Goal: Find specific page/section: Find specific page/section

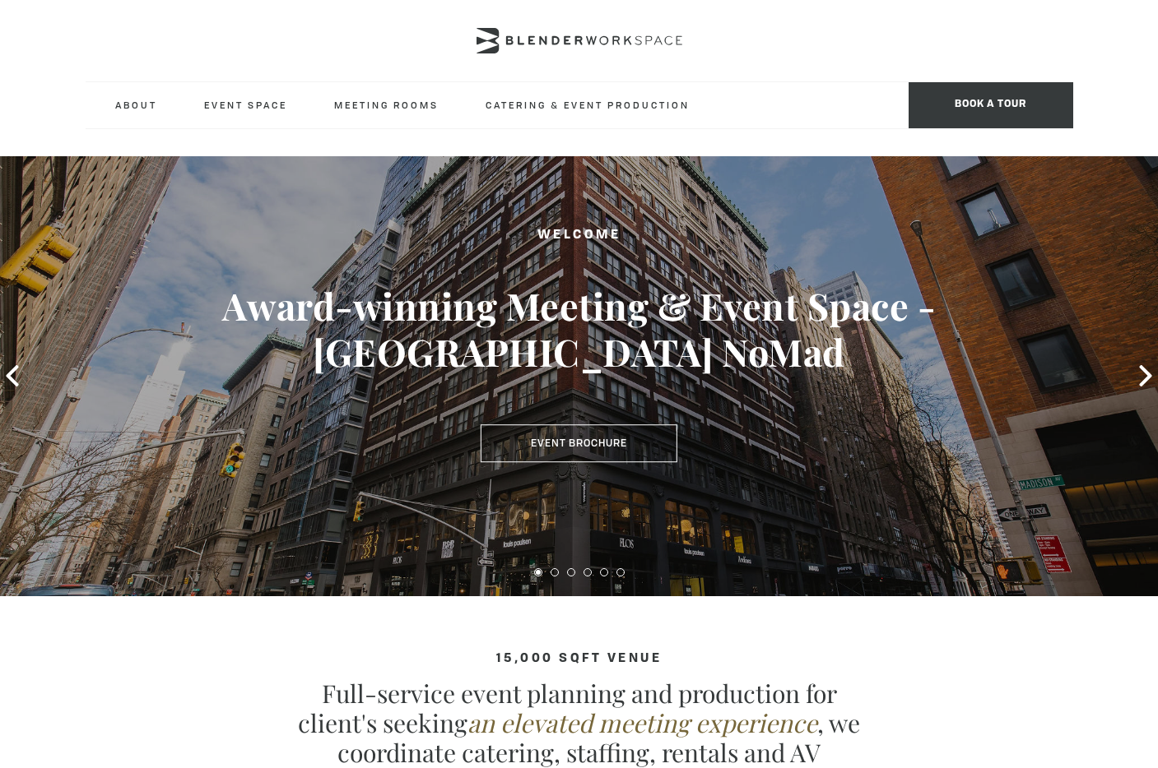
click at [53, 109] on header "About Neighborhood Global Collective Journal Event Space The Auditorium Event S…" at bounding box center [579, 64] width 1158 height 129
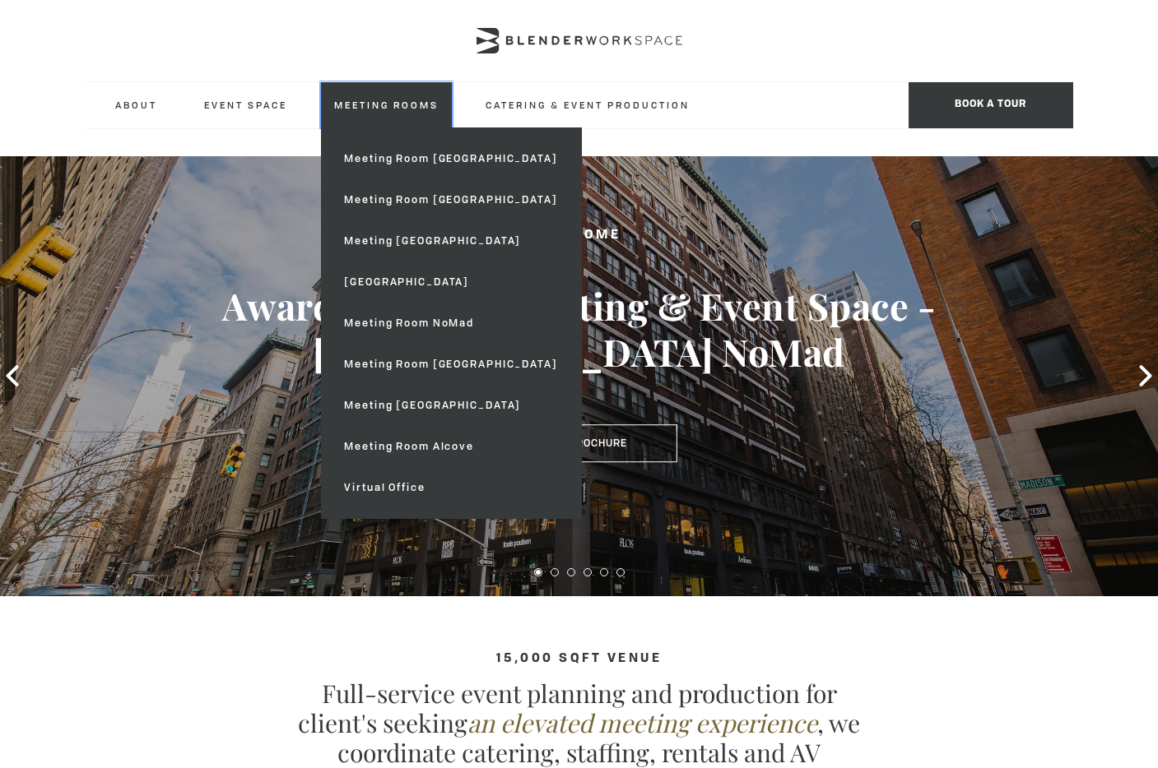
click at [328, 102] on link "Meeting Rooms" at bounding box center [386, 104] width 131 height 45
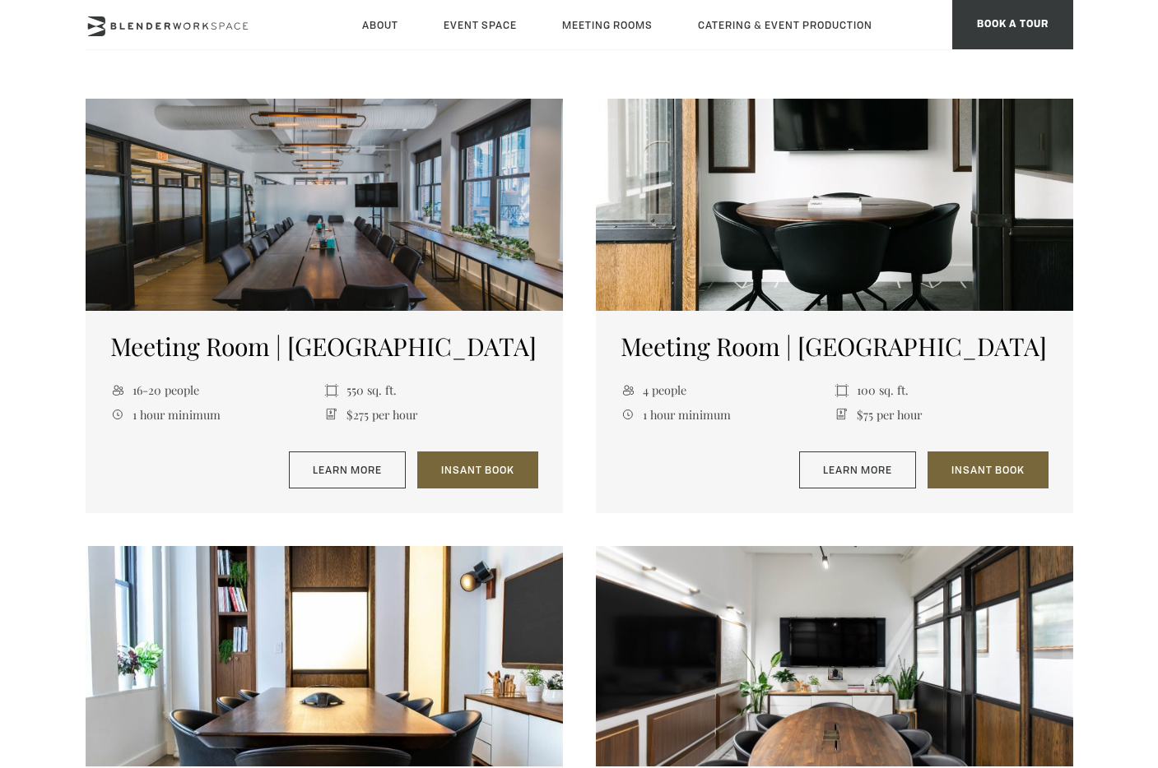
scroll to position [639, 0]
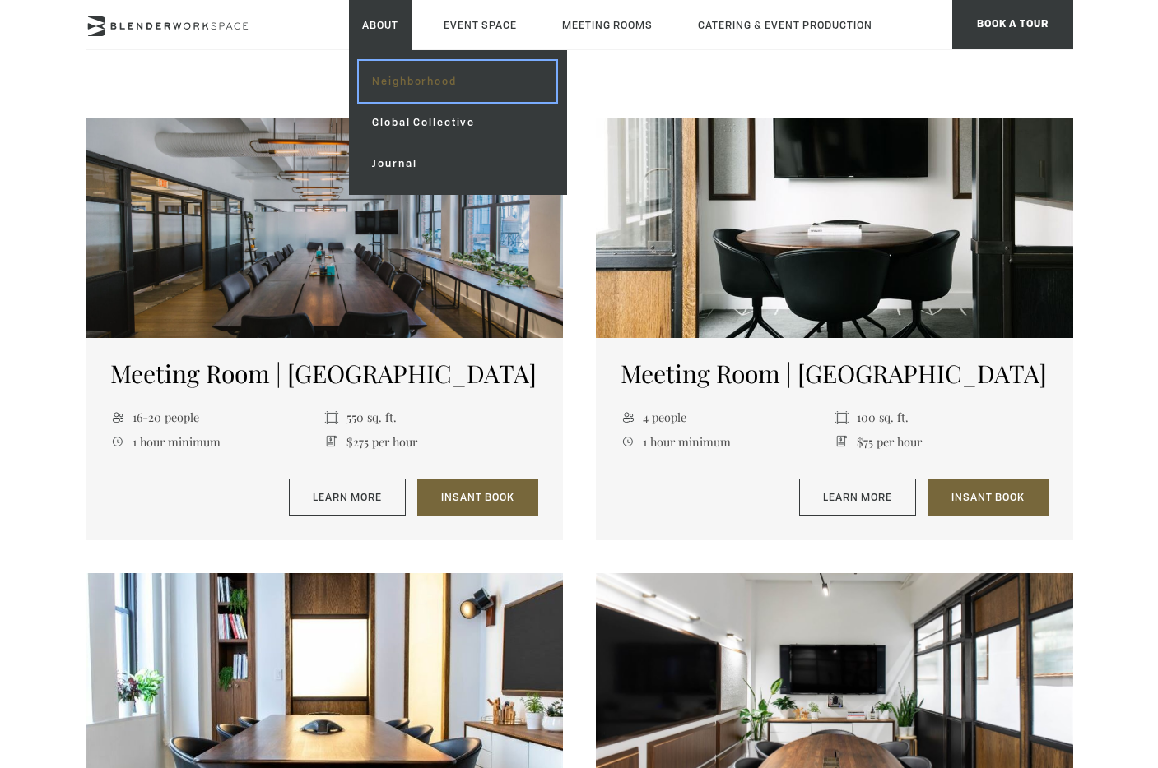
click at [391, 81] on link "Neighborhood" at bounding box center [457, 81] width 197 height 41
